Goal: Find specific page/section: Find specific page/section

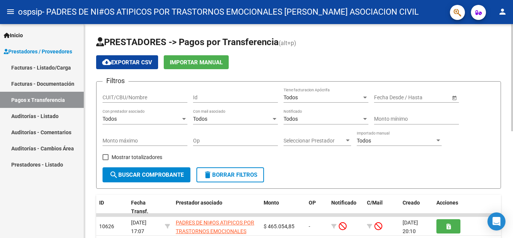
scroll to position [25, 0]
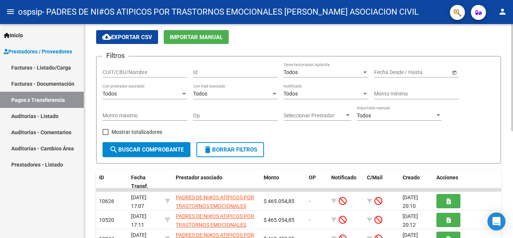
drag, startPoint x: 54, startPoint y: 50, endPoint x: 90, endPoint y: 69, distance: 40.8
click at [54, 50] on span "Prestadores / Proveedores" at bounding box center [38, 51] width 68 height 8
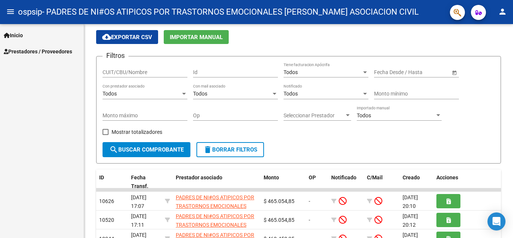
click at [61, 53] on span "Prestadores / Proveedores" at bounding box center [38, 51] width 68 height 8
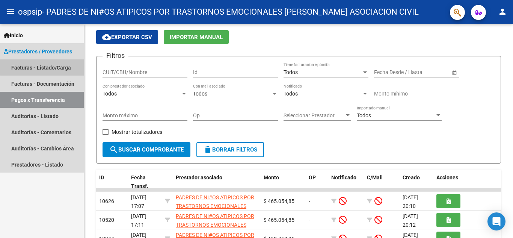
click at [53, 66] on link "Facturas - Listado/Carga" at bounding box center [42, 67] width 84 height 16
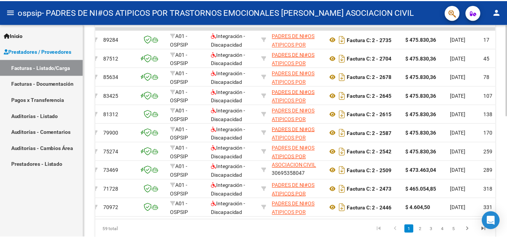
scroll to position [0, 30]
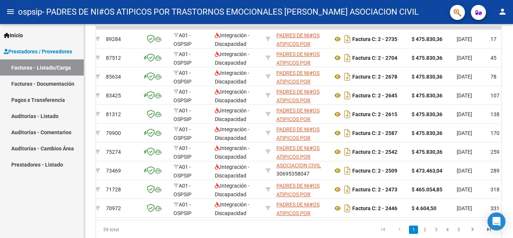
click at [502, 10] on mat-icon "person" at bounding box center [502, 11] width 9 height 9
click at [488, 50] on button "exit_to_app Salir" at bounding box center [487, 50] width 46 height 18
